Goal: Transaction & Acquisition: Obtain resource

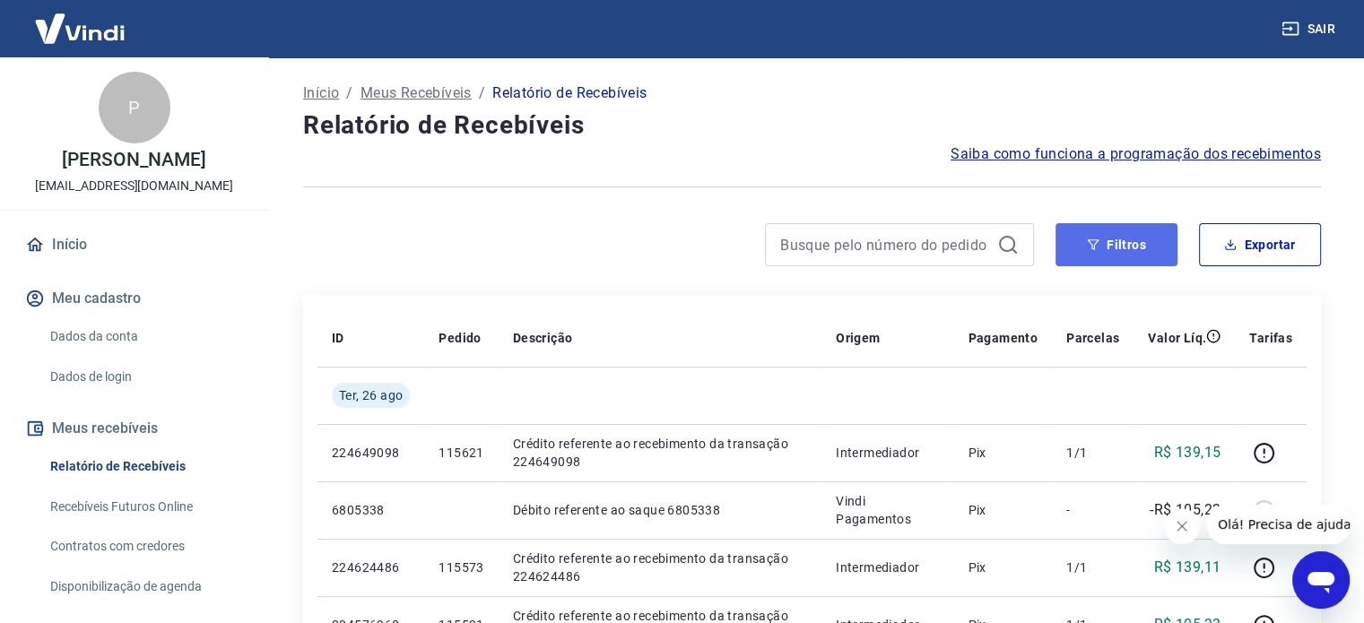
click at [1130, 245] on button "Filtros" at bounding box center [1116, 244] width 122 height 43
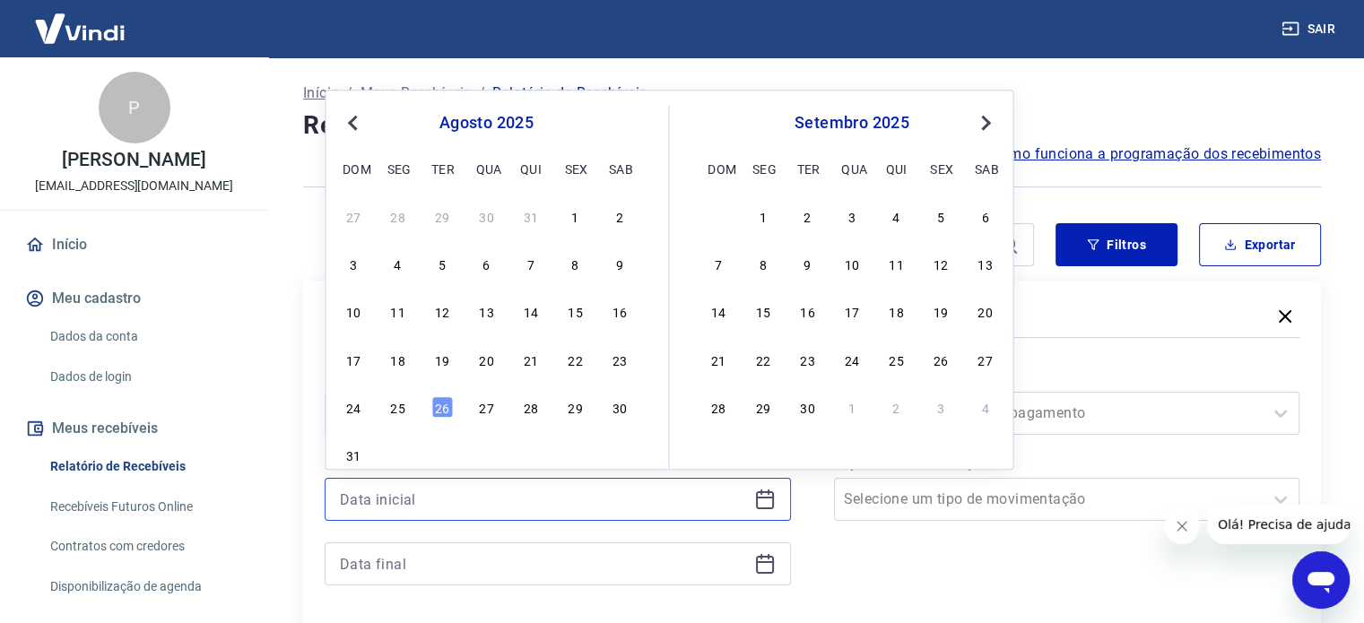
click at [629, 497] on input at bounding box center [543, 499] width 407 height 27
click at [443, 362] on div "19" at bounding box center [442, 360] width 22 height 22
type input "[DATE]"
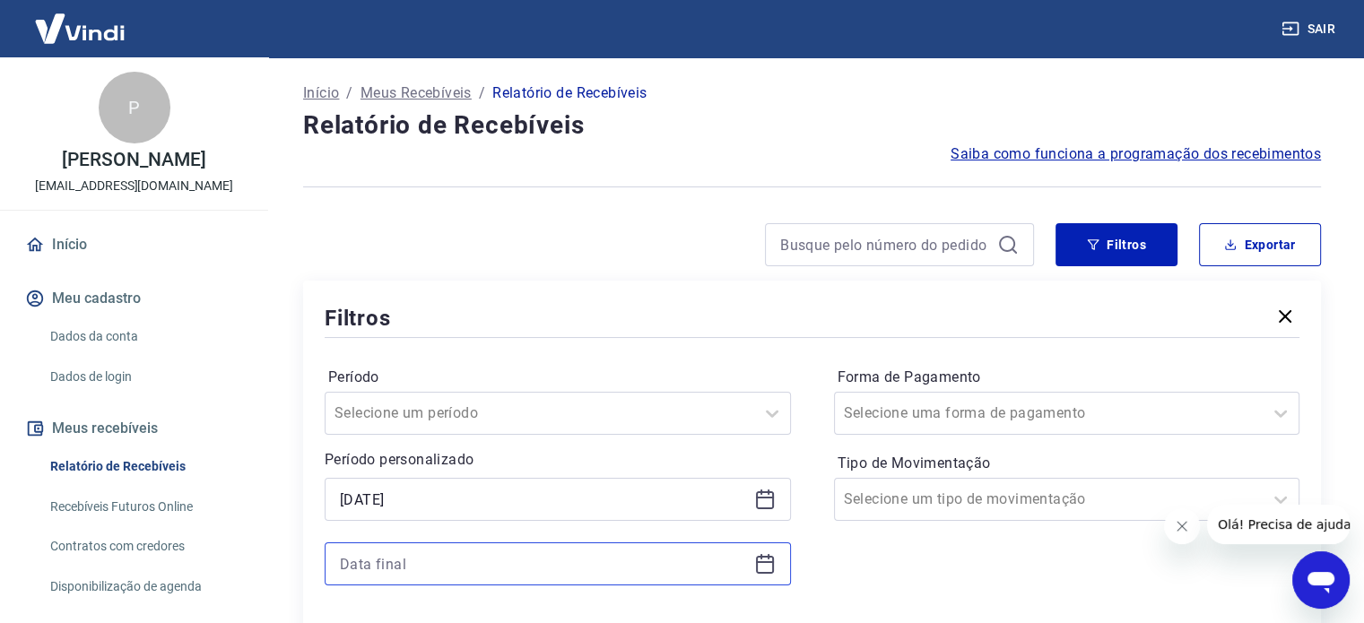
click at [408, 555] on input at bounding box center [543, 563] width 407 height 27
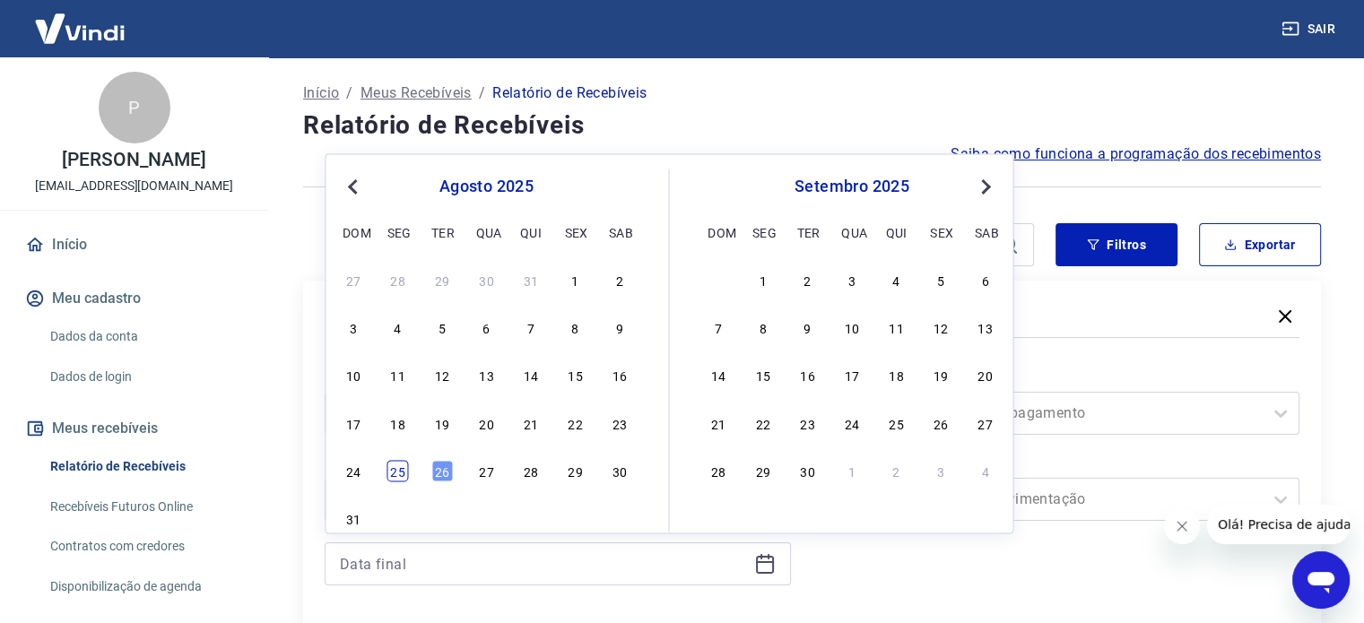
click at [405, 465] on div "25" at bounding box center [398, 471] width 22 height 22
type input "[DATE]"
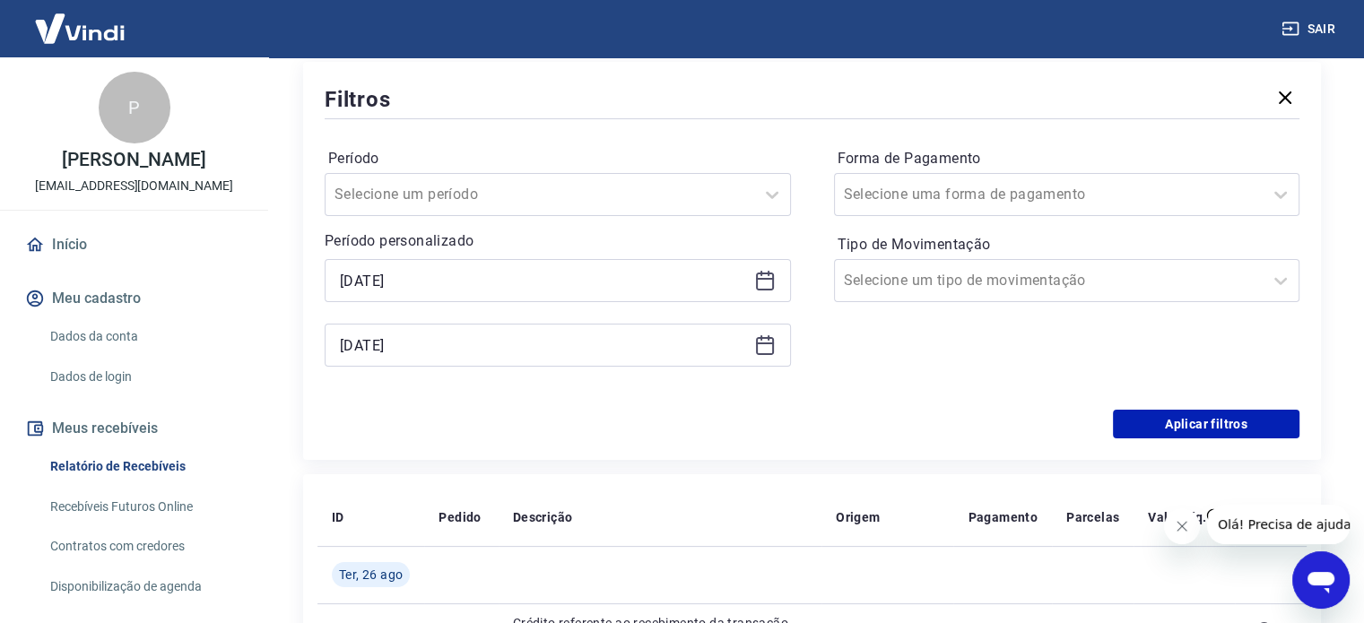
scroll to position [269, 0]
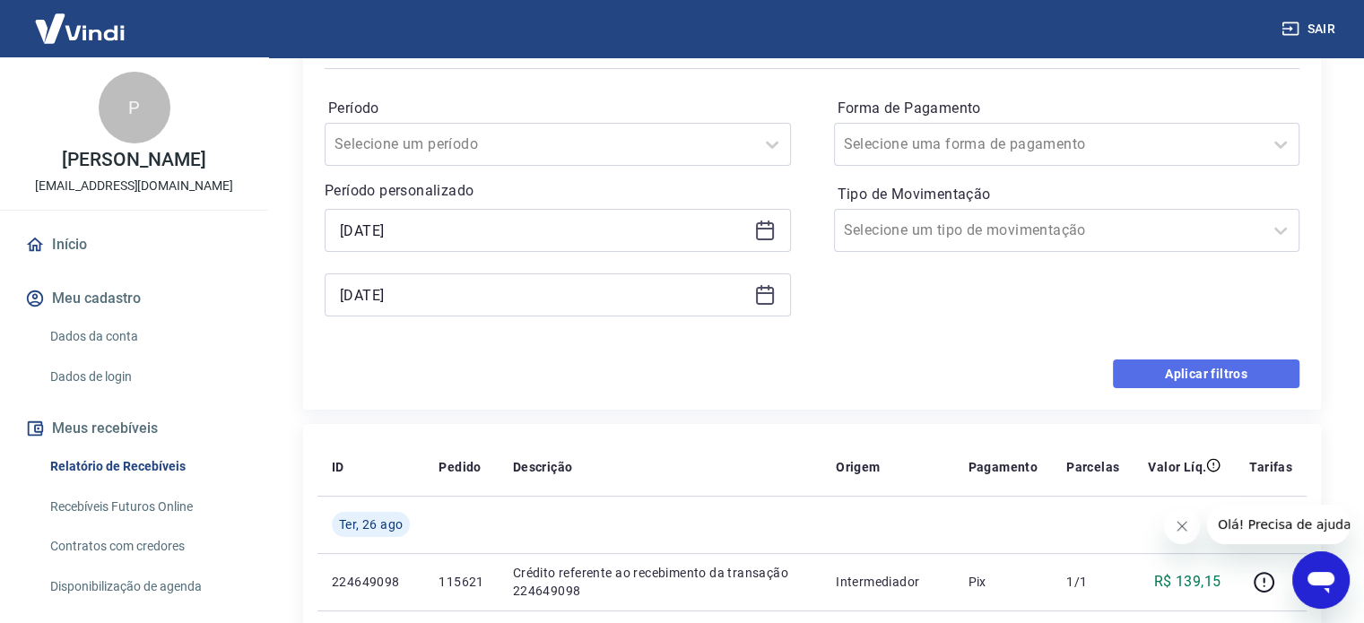
click at [1260, 375] on button "Aplicar filtros" at bounding box center [1206, 374] width 186 height 29
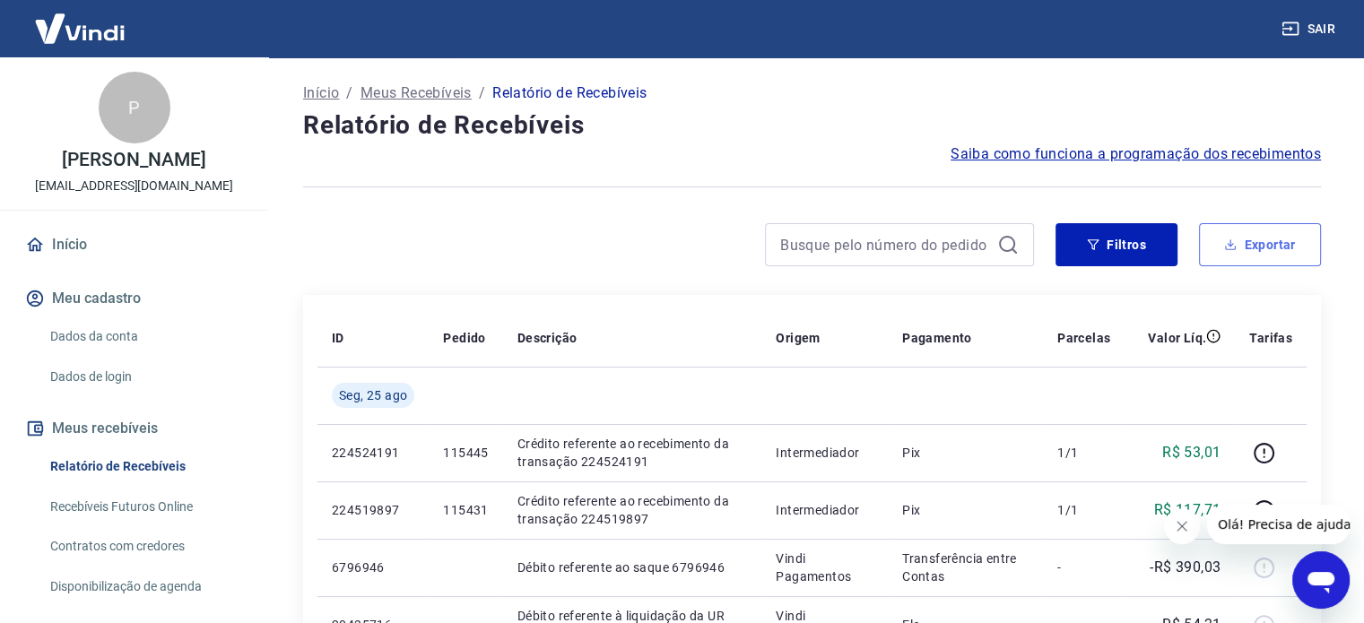
click at [1259, 244] on button "Exportar" at bounding box center [1260, 244] width 122 height 43
type input "[DATE]"
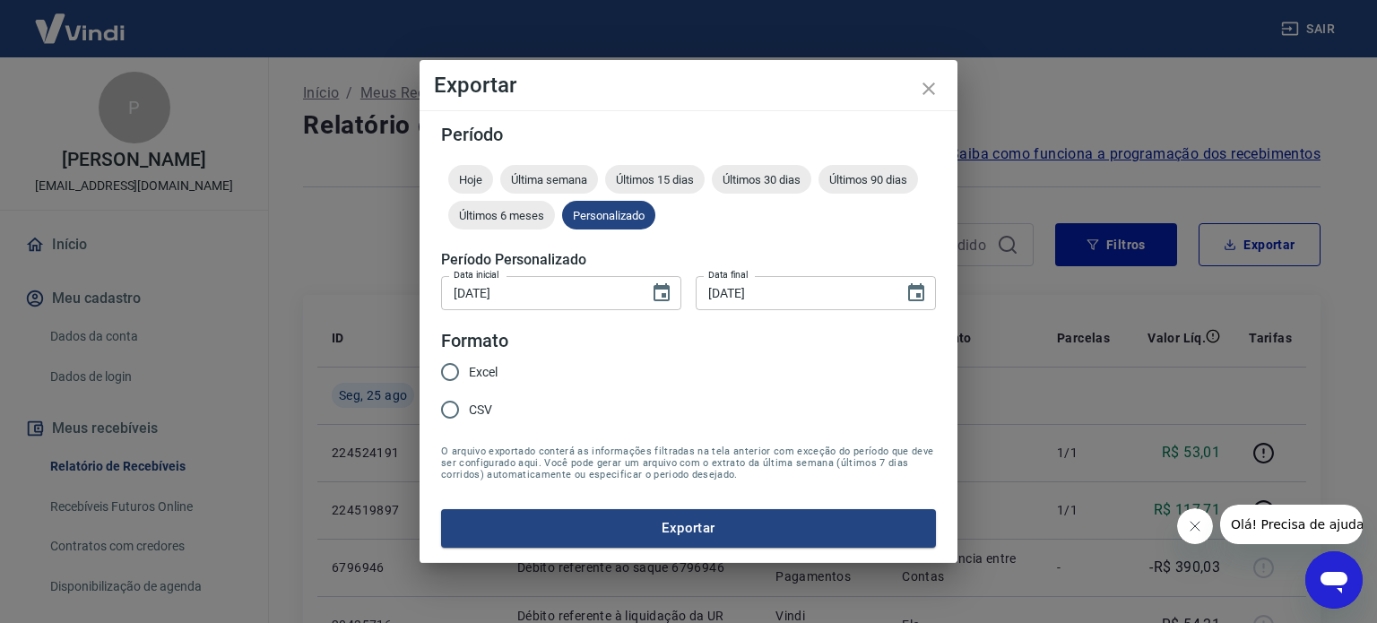
click at [448, 370] on input "Excel" at bounding box center [450, 372] width 38 height 38
radio input "true"
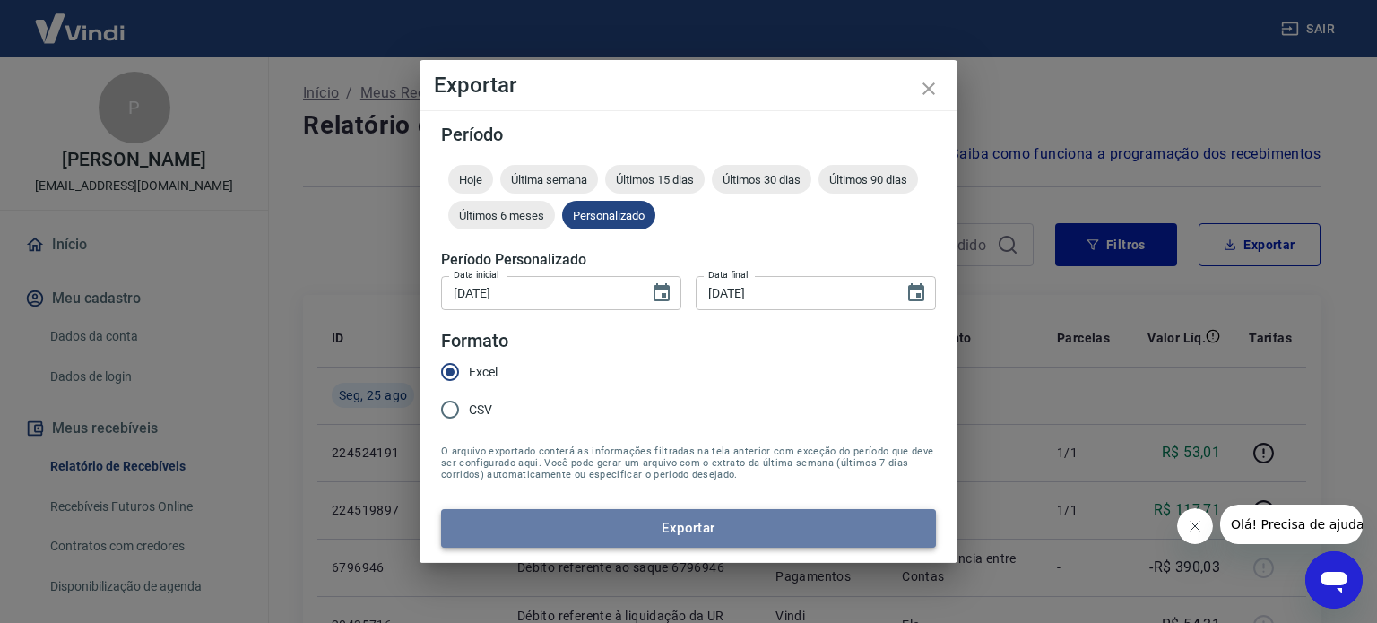
click at [685, 531] on button "Exportar" at bounding box center [688, 528] width 495 height 38
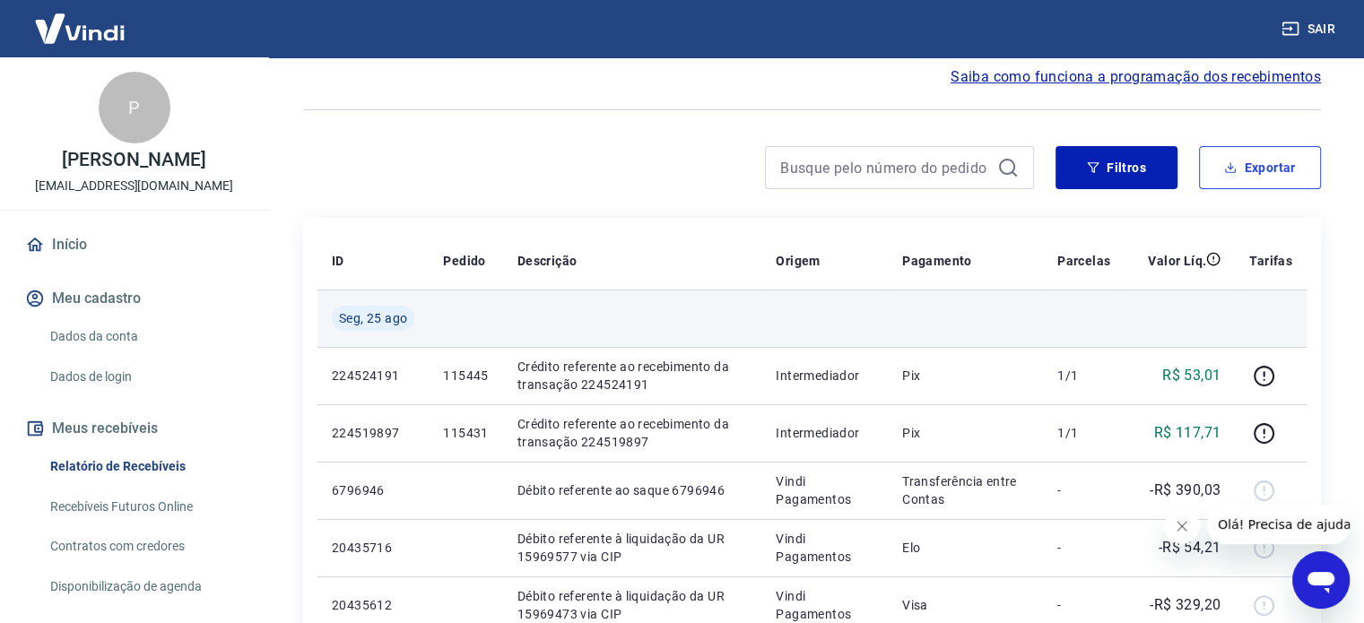
scroll to position [179, 0]
